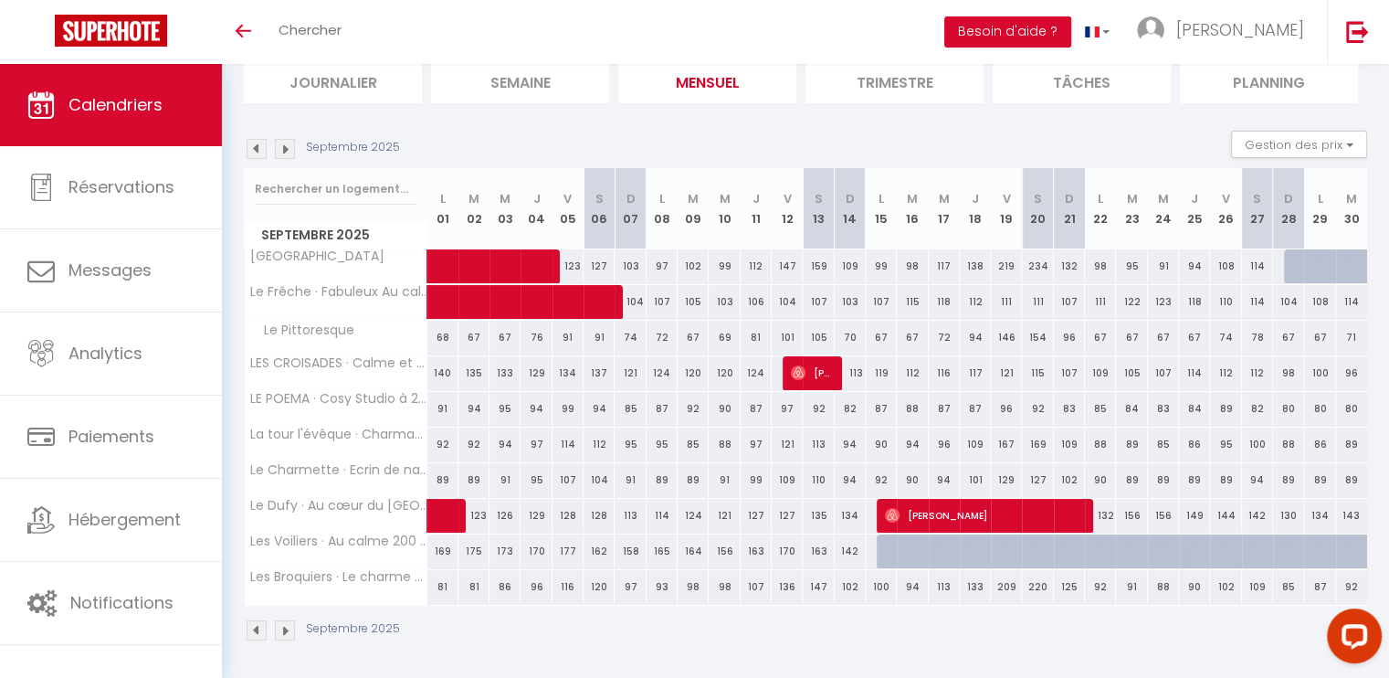
click at [133, 115] on span "Calendriers" at bounding box center [115, 104] width 94 height 23
click at [254, 149] on img at bounding box center [257, 149] width 20 height 20
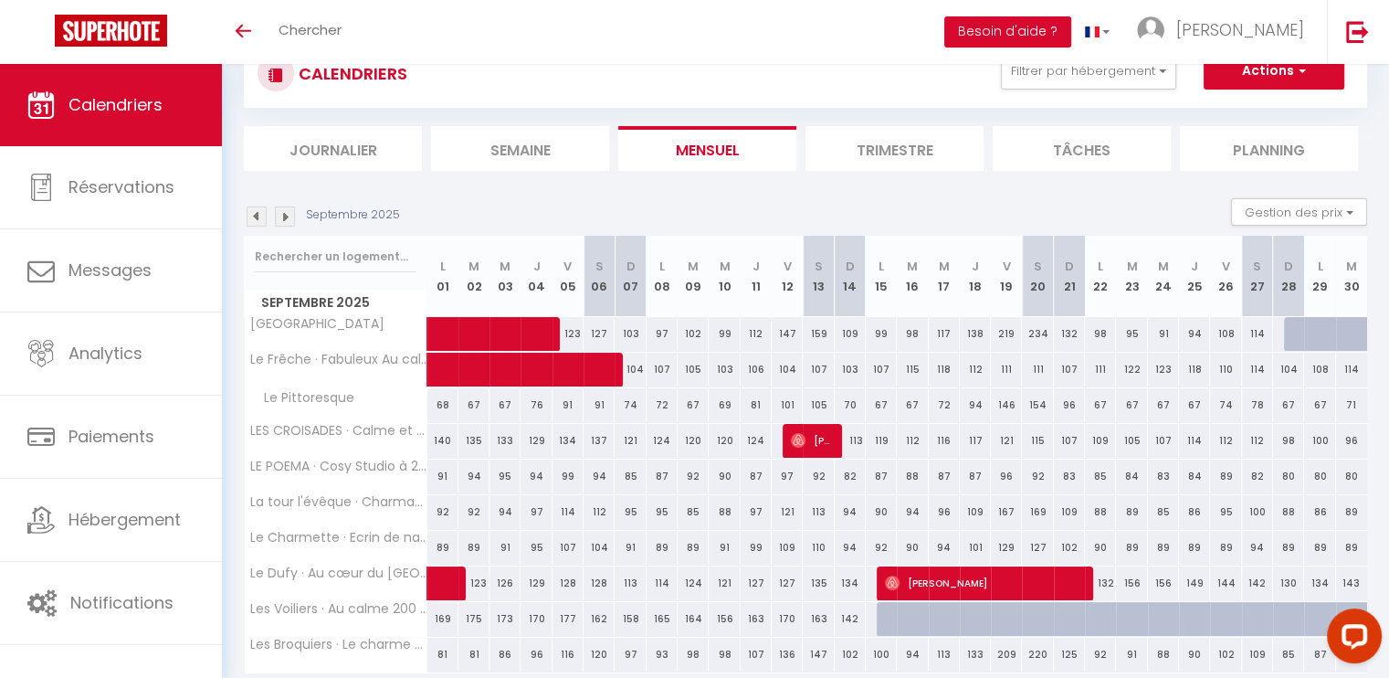
select select
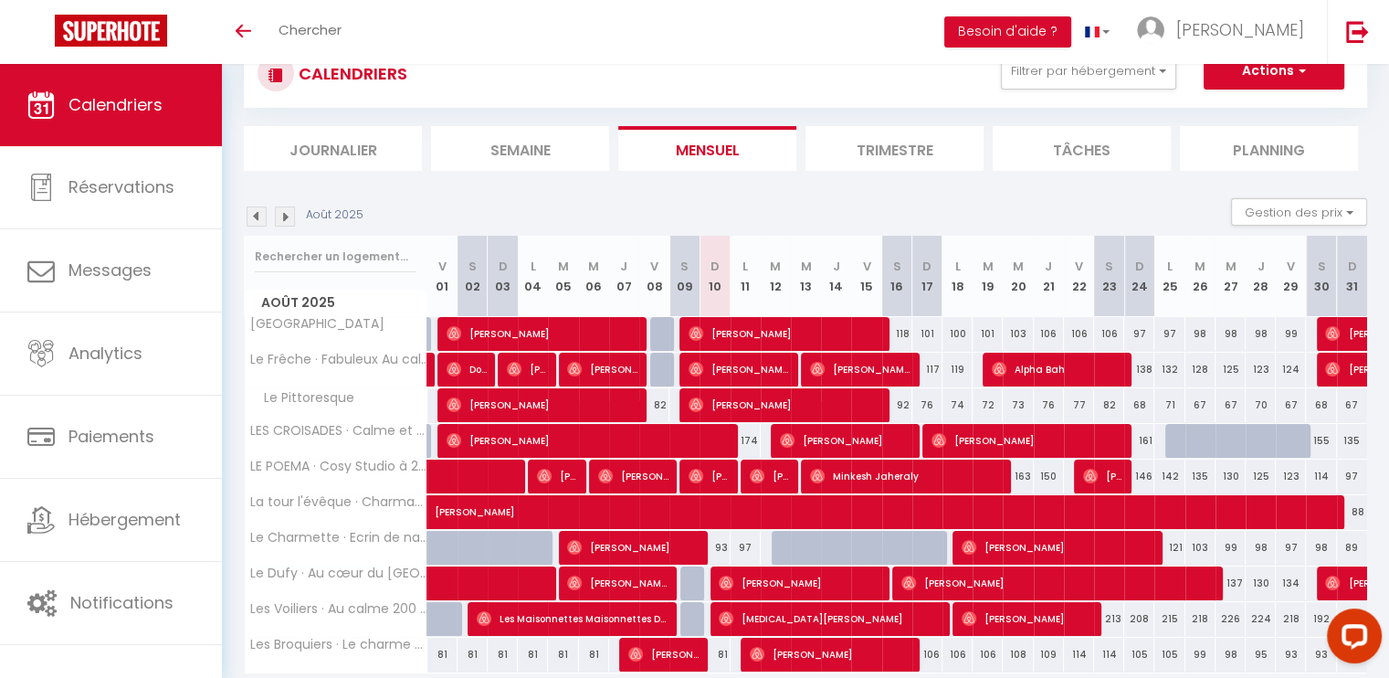
scroll to position [132, 0]
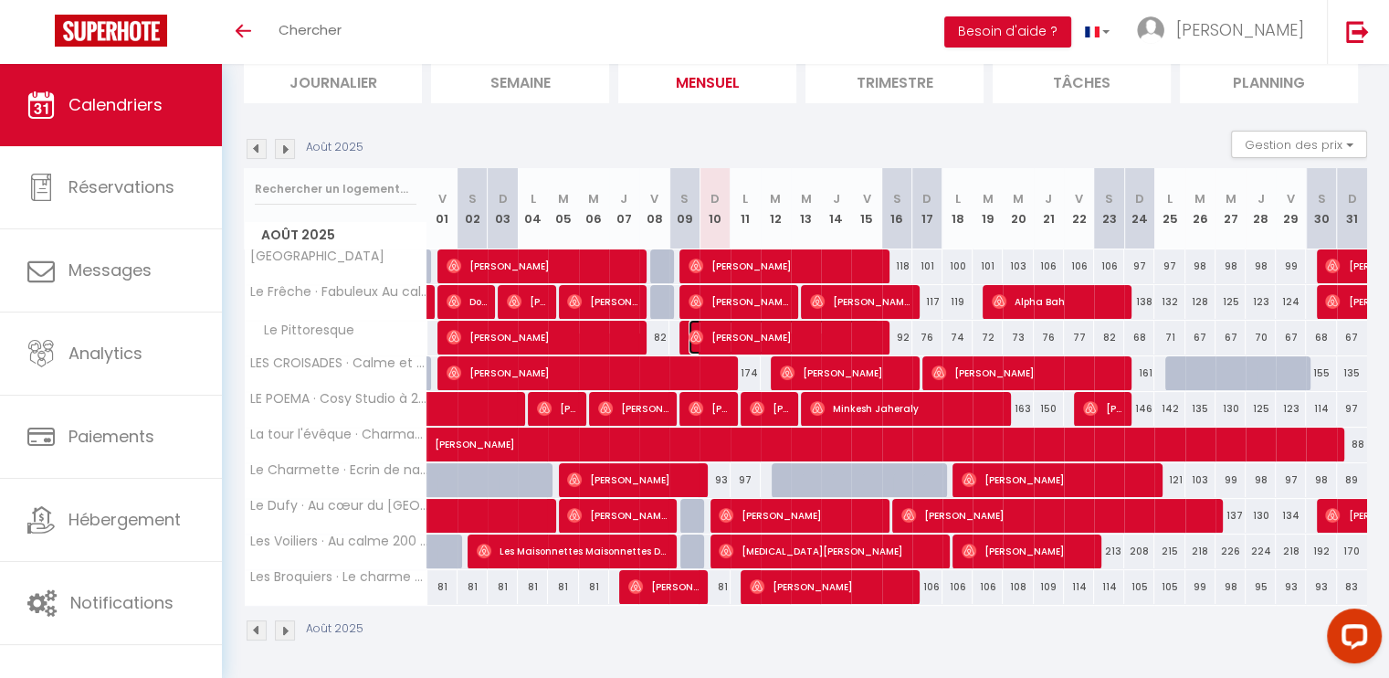
click at [730, 332] on span "[PERSON_NAME]" at bounding box center [784, 337] width 191 height 35
select select "OK"
select select "0"
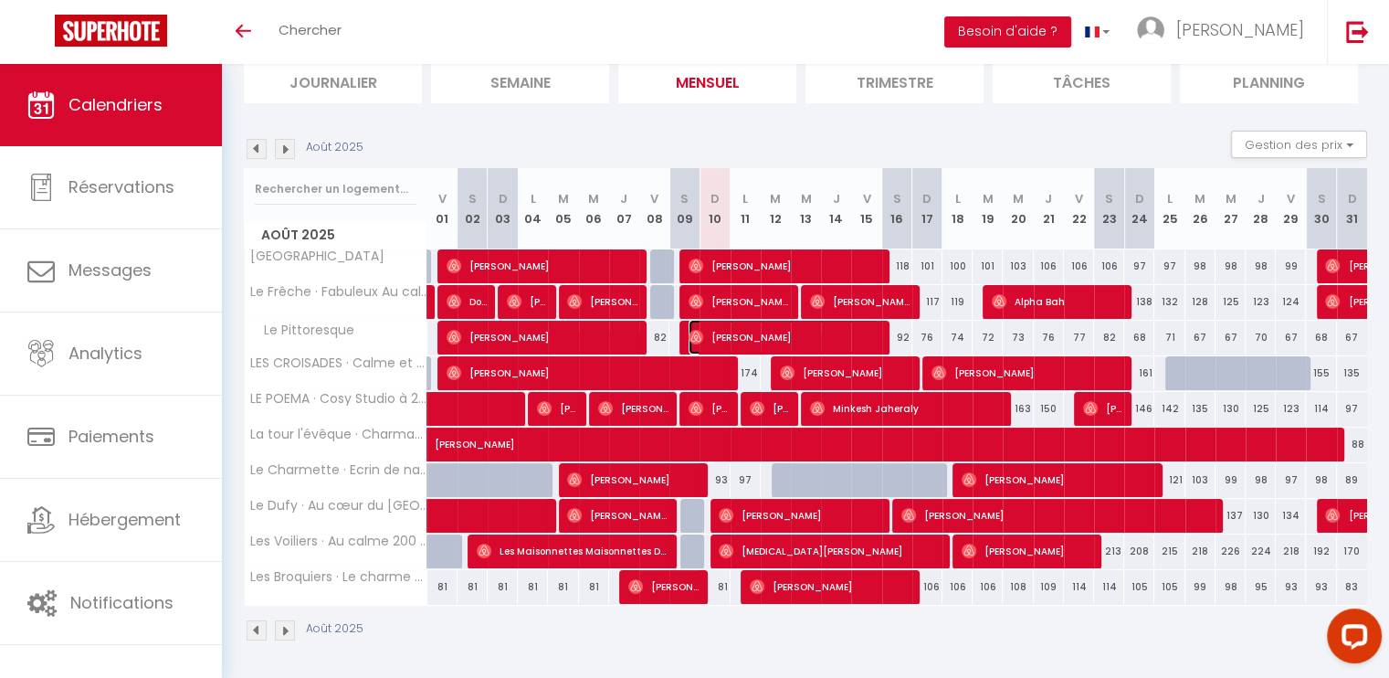
select select "1"
select select
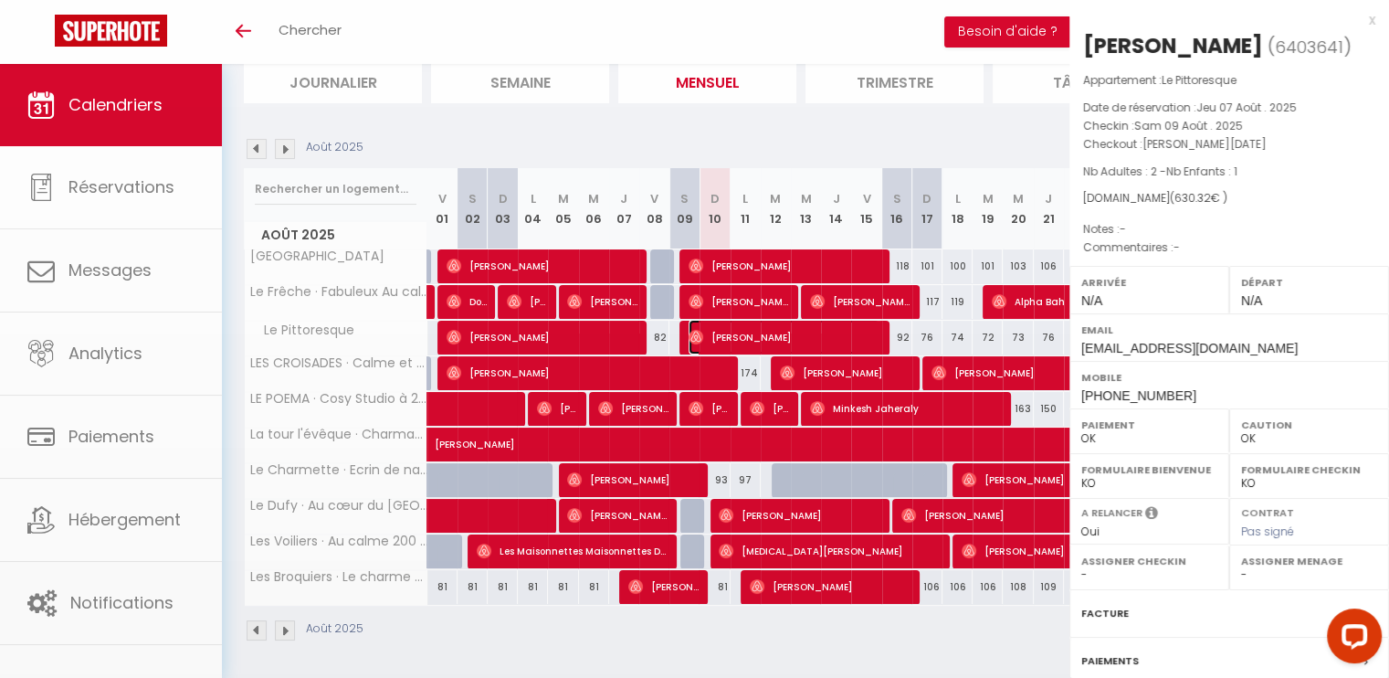
select select "44162"
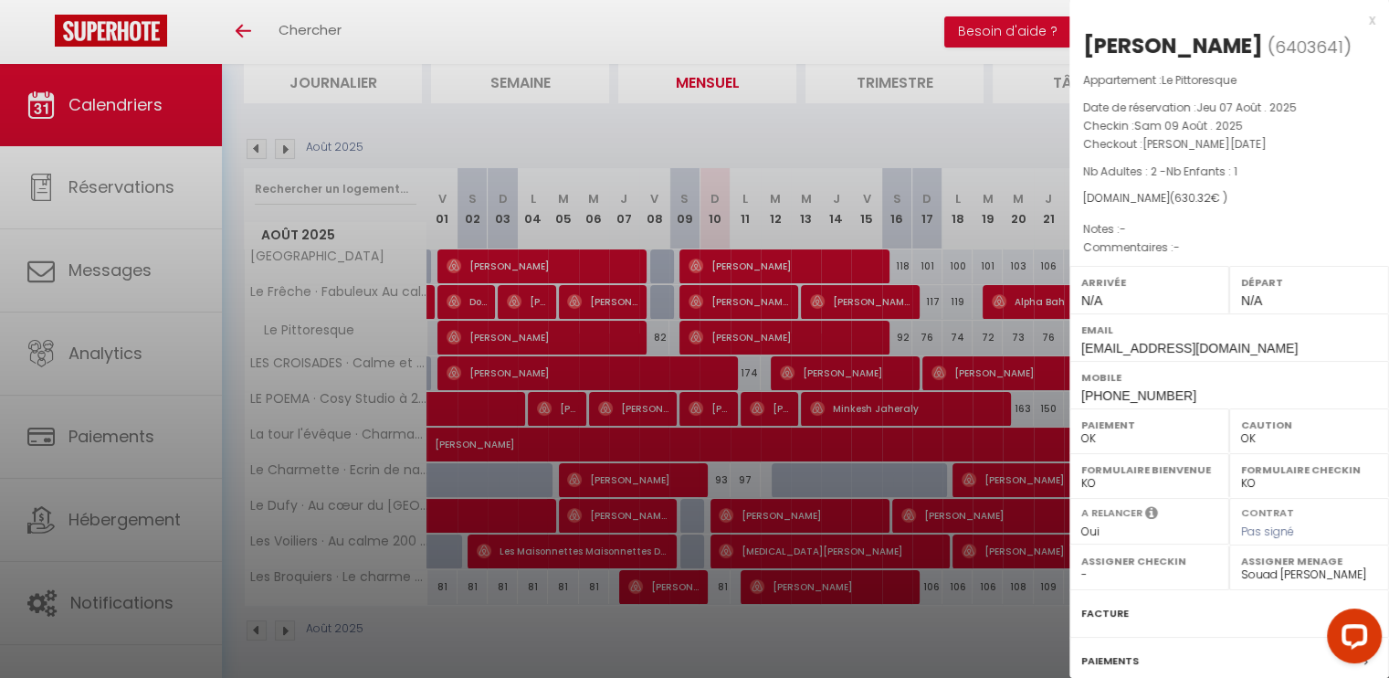
click at [1355, 21] on div "x" at bounding box center [1222, 20] width 306 height 22
